Goal: Navigation & Orientation: Find specific page/section

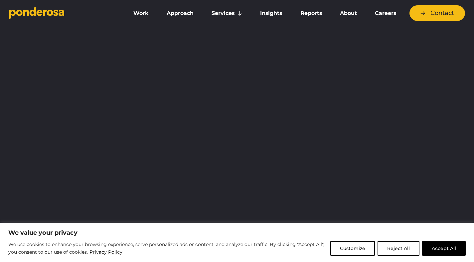
click at [404, 243] on button "Reject All" at bounding box center [399, 248] width 42 height 15
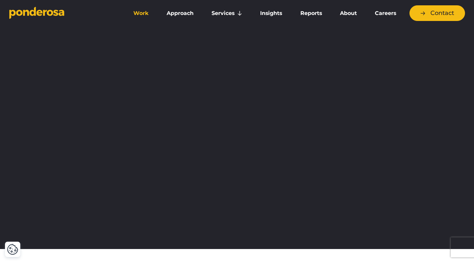
click at [144, 13] on link "Work" at bounding box center [141, 13] width 31 height 14
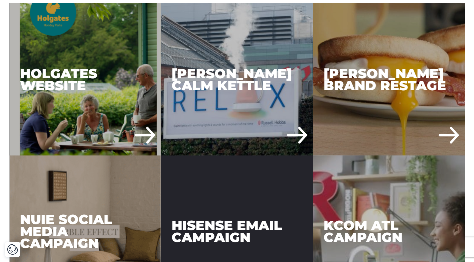
scroll to position [497, 0]
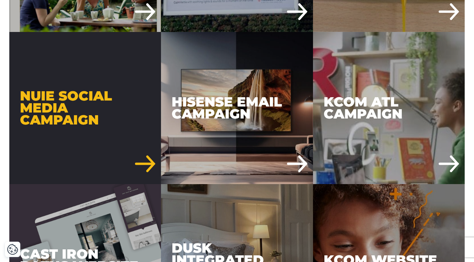
click at [131, 98] on div "Nuie Social Media Campaign" at bounding box center [85, 108] width 152 height 152
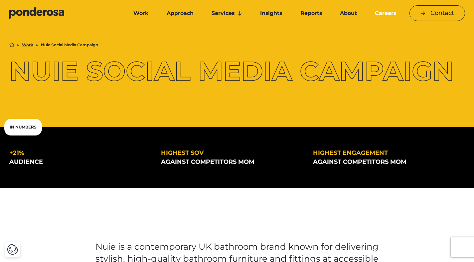
click at [391, 14] on link "Careers" at bounding box center [385, 13] width 37 height 14
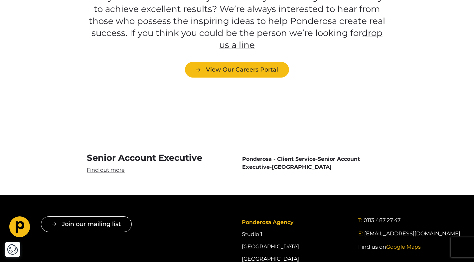
scroll to position [1813, 0]
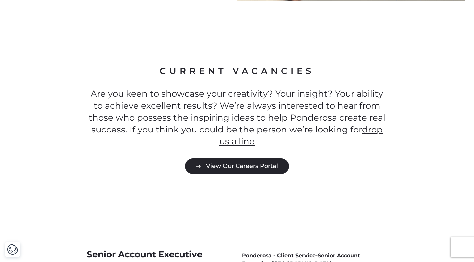
click at [279, 158] on link "View Our Careers Portal" at bounding box center [237, 166] width 104 height 16
